Goal: Information Seeking & Learning: Learn about a topic

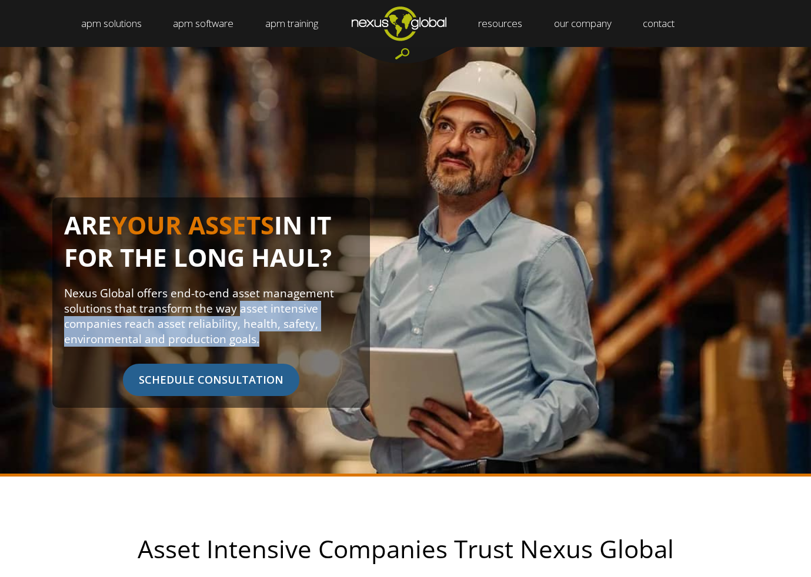
drag, startPoint x: 239, startPoint y: 307, endPoint x: 272, endPoint y: 336, distance: 43.3
click at [272, 336] on p "Nexus Global offers end-to-end asset management solutions that transform the wa…" at bounding box center [211, 316] width 294 height 61
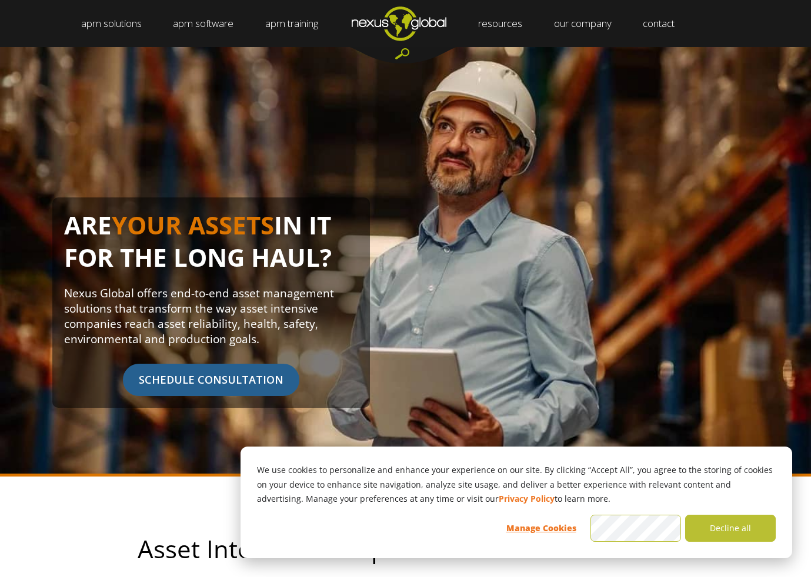
click at [283, 324] on p "Nexus Global offers end-to-end asset management solutions that transform the wa…" at bounding box center [211, 316] width 294 height 61
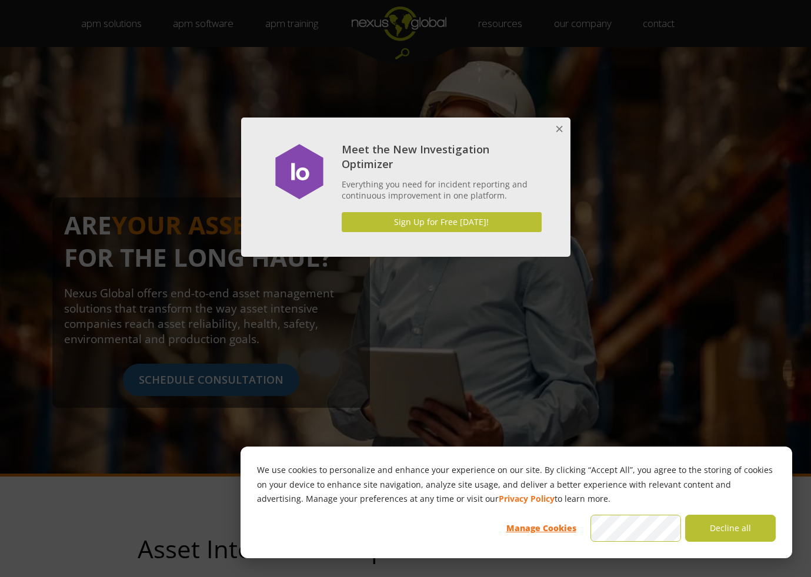
click at [556, 133] on button "Close" at bounding box center [559, 130] width 24 height 24
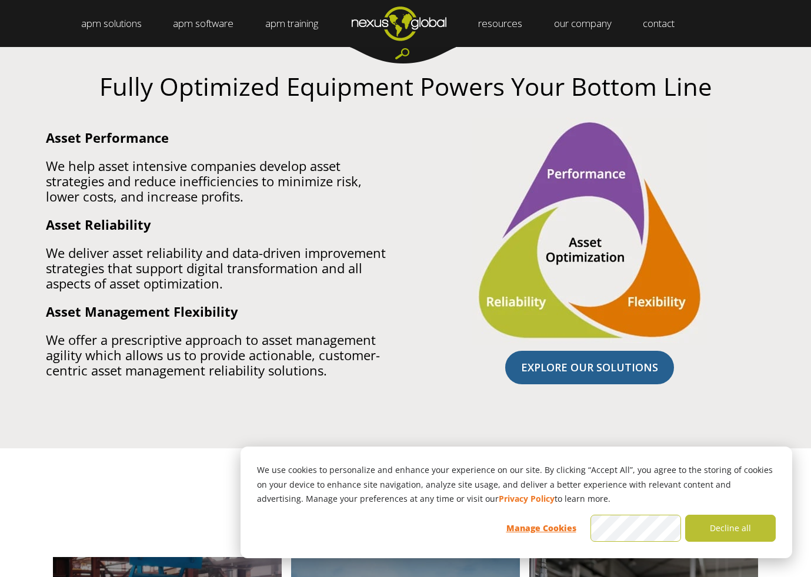
scroll to position [705, 0]
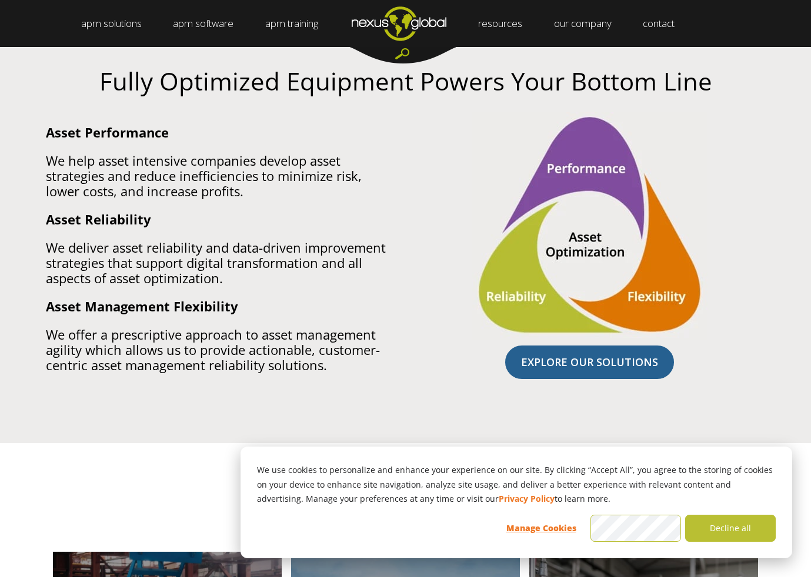
click at [183, 153] on p "We help asset intensive companies develop asset strategies and reduce inefficie…" at bounding box center [221, 176] width 351 height 46
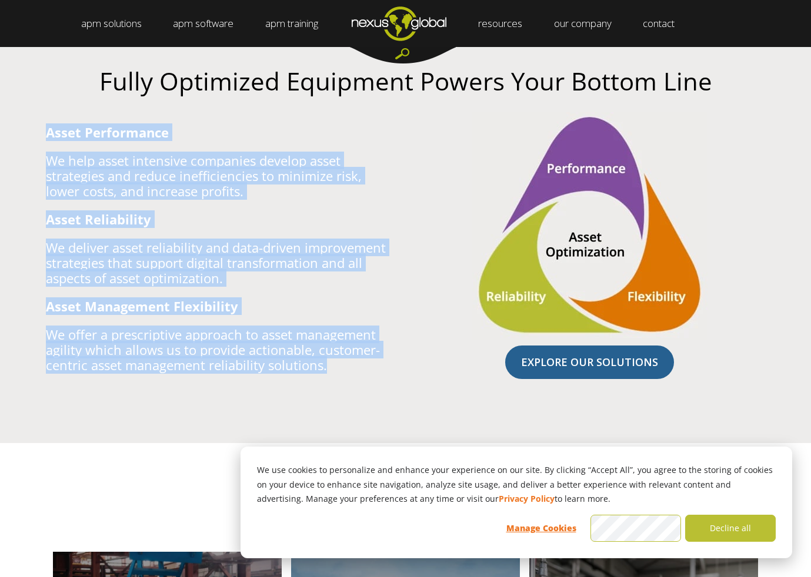
drag, startPoint x: 39, startPoint y: 131, endPoint x: 379, endPoint y: 376, distance: 419.0
click at [379, 376] on div "Asset Performance We help asset intensive companies develop asset strategies an…" at bounding box center [221, 248] width 369 height 273
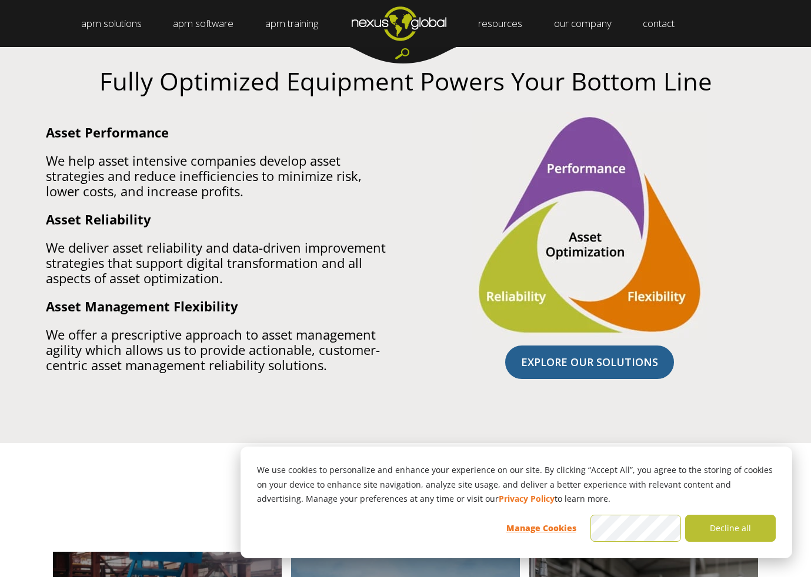
click at [406, 385] on div "Fully Optimized Equipment Powers Your Bottom Line Asset Performance We help ass…" at bounding box center [405, 226] width 811 height 435
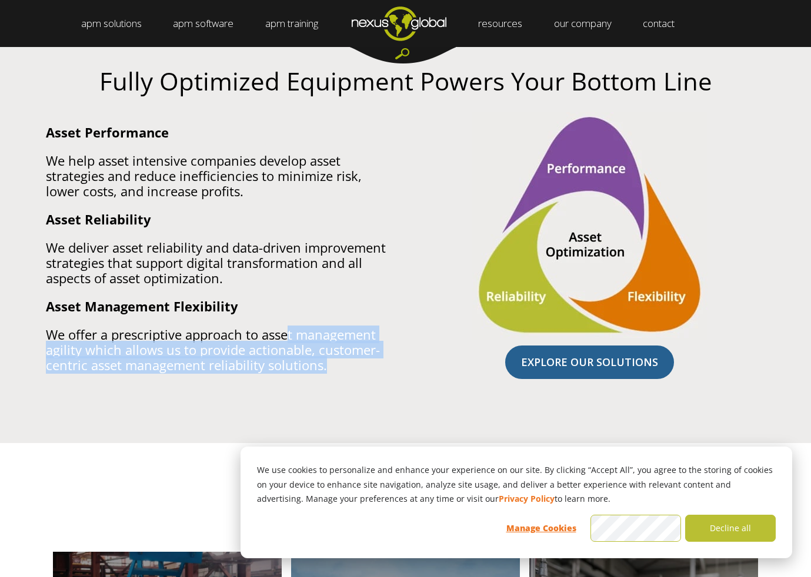
drag, startPoint x: 287, startPoint y: 318, endPoint x: 363, endPoint y: 382, distance: 99.3
click at [363, 382] on div "Asset Performance We help asset intensive companies develop asset strategies an…" at bounding box center [221, 248] width 369 height 273
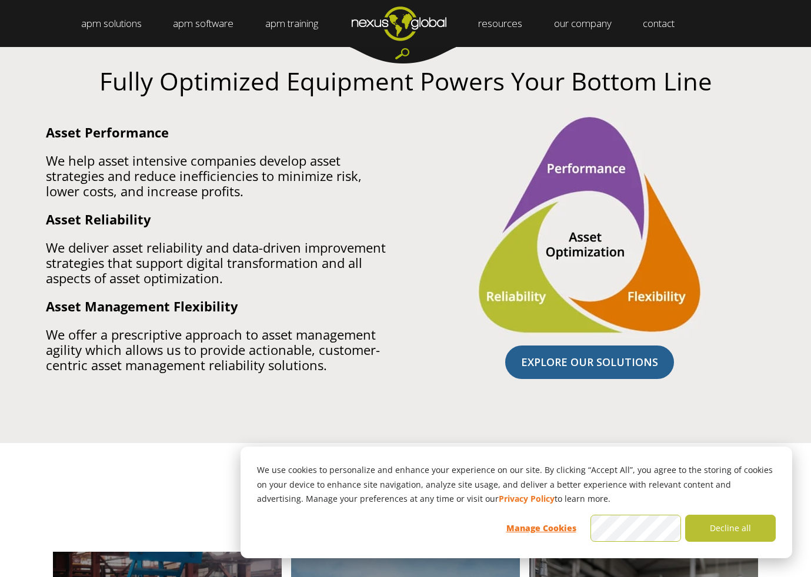
click at [243, 208] on span "Asset Performance We help asset intensive companies develop asset strategies an…" at bounding box center [221, 249] width 351 height 248
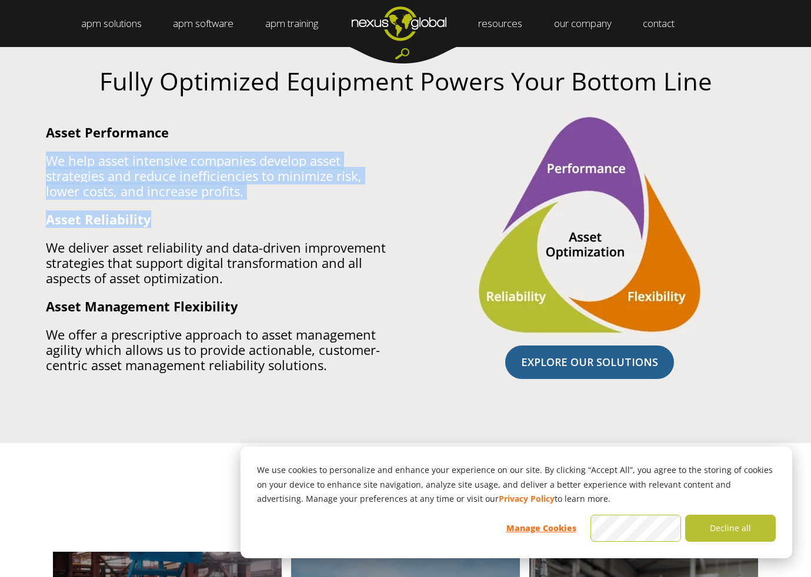
drag, startPoint x: 190, startPoint y: 131, endPoint x: 249, endPoint y: 203, distance: 92.4
click at [249, 203] on span "Asset Performance We help asset intensive companies develop asset strategies an…" at bounding box center [221, 249] width 351 height 248
click at [255, 228] on span "Asset Performance We help asset intensive companies develop asset strategies an…" at bounding box center [221, 249] width 351 height 248
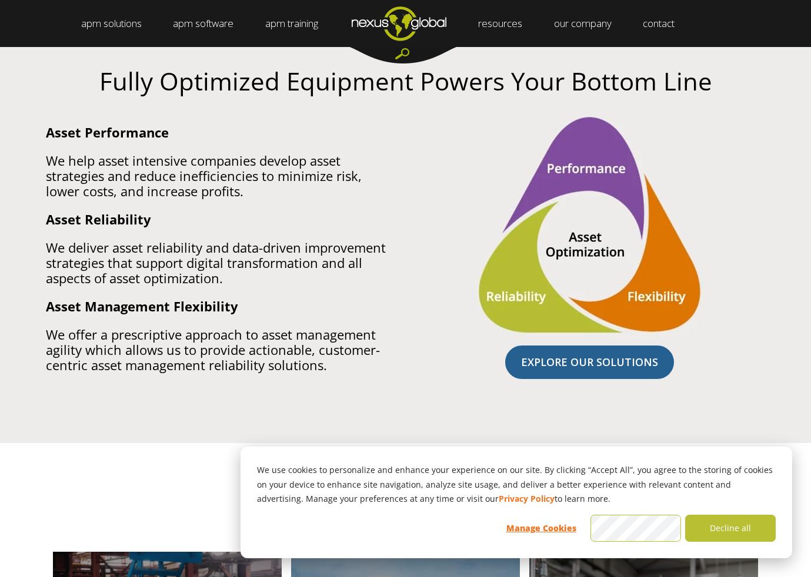
click at [227, 240] on p "We deliver asset reliability and data-driven improvement strategies that suppor…" at bounding box center [221, 263] width 351 height 46
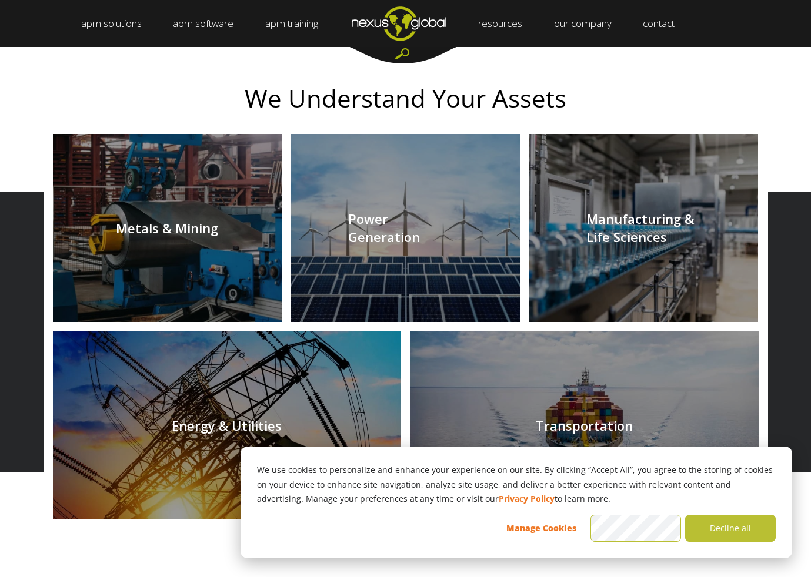
scroll to position [1117, 0]
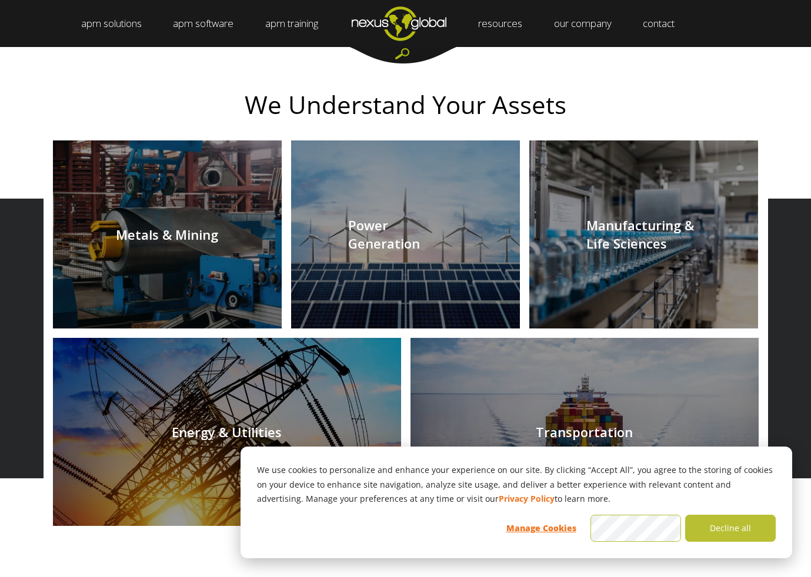
click at [653, 235] on link at bounding box center [643, 234] width 229 height 188
